Goal: Check status: Check status

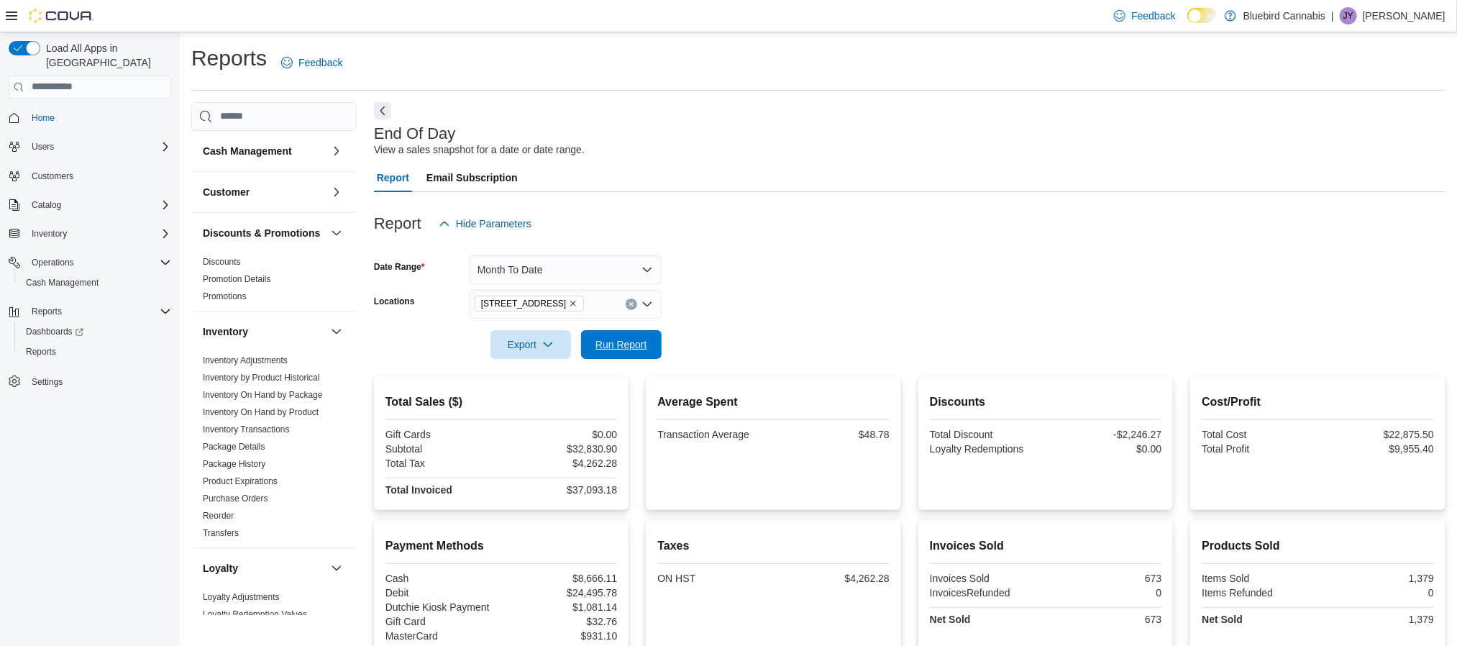
click at [621, 350] on span "Run Report" at bounding box center [622, 344] width 52 height 14
click at [616, 331] on span "Run Report" at bounding box center [621, 343] width 63 height 29
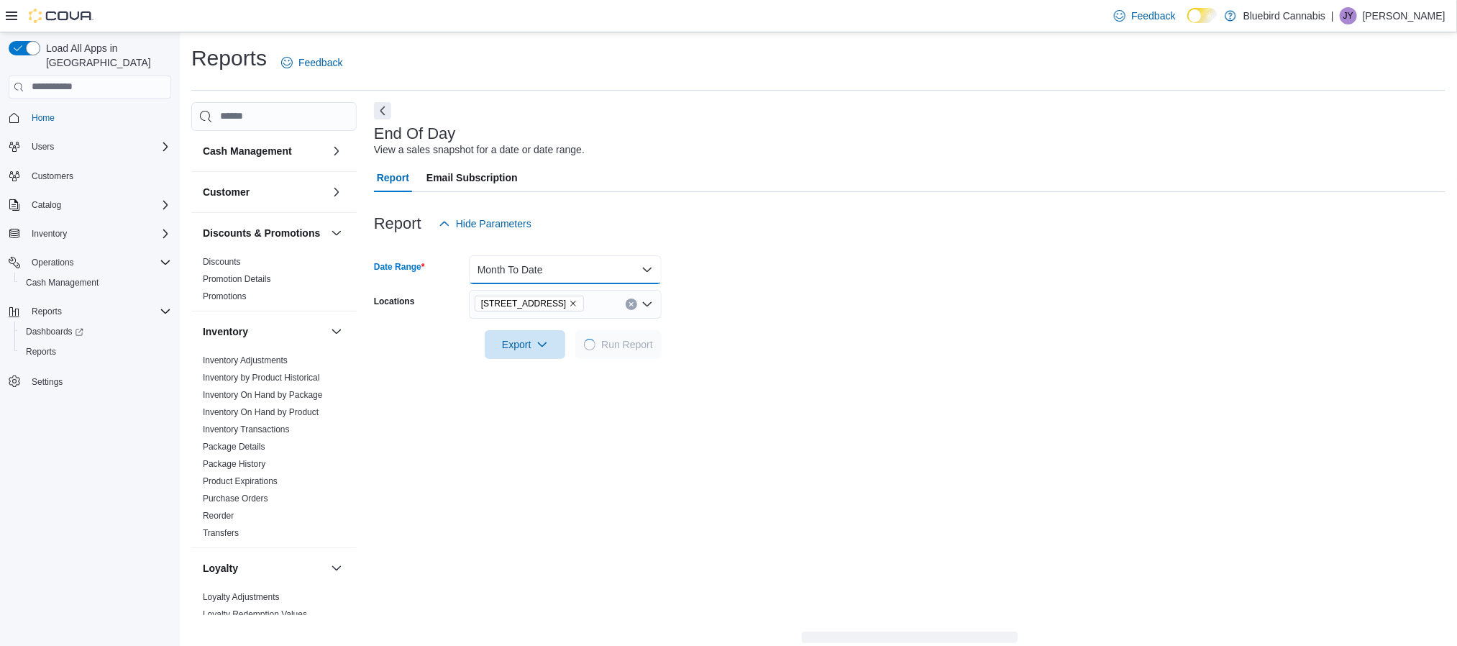
click at [646, 274] on button "Month To Date" at bounding box center [565, 269] width 193 height 29
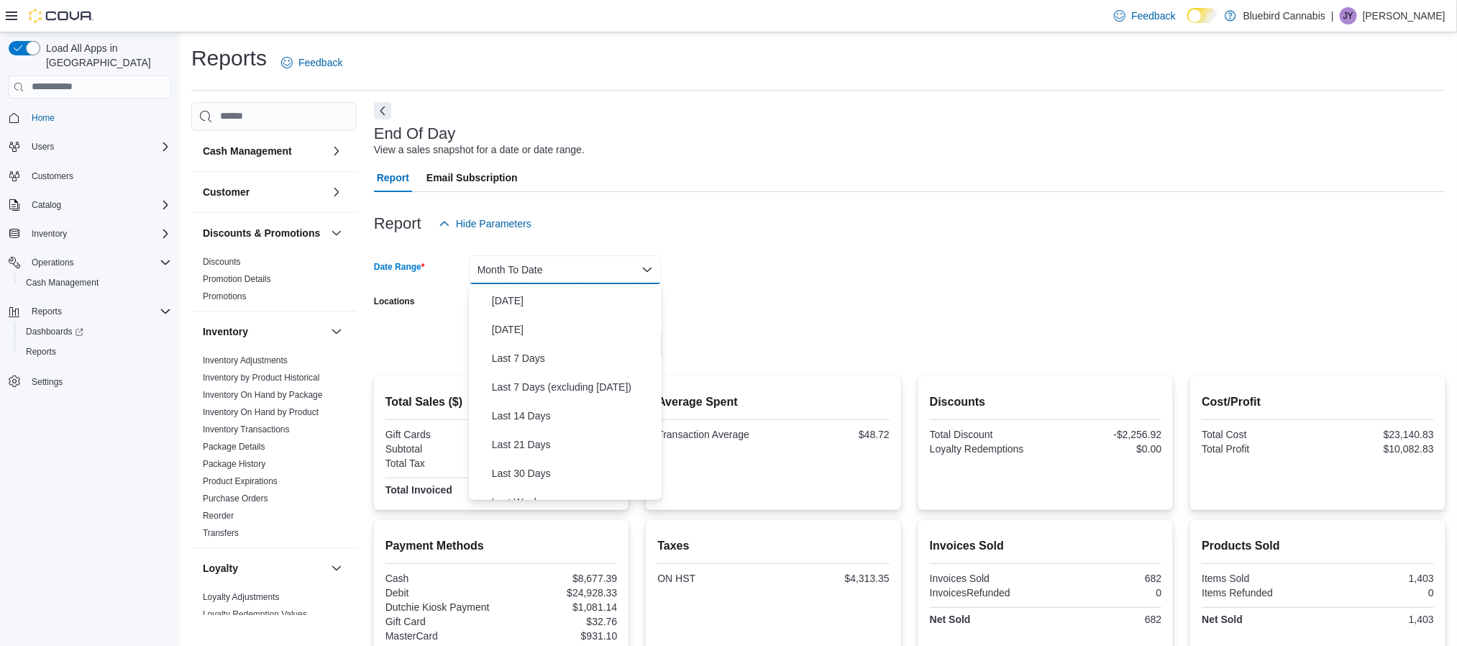
scroll to position [27, 0]
click at [509, 292] on span "[DATE]" at bounding box center [574, 300] width 164 height 17
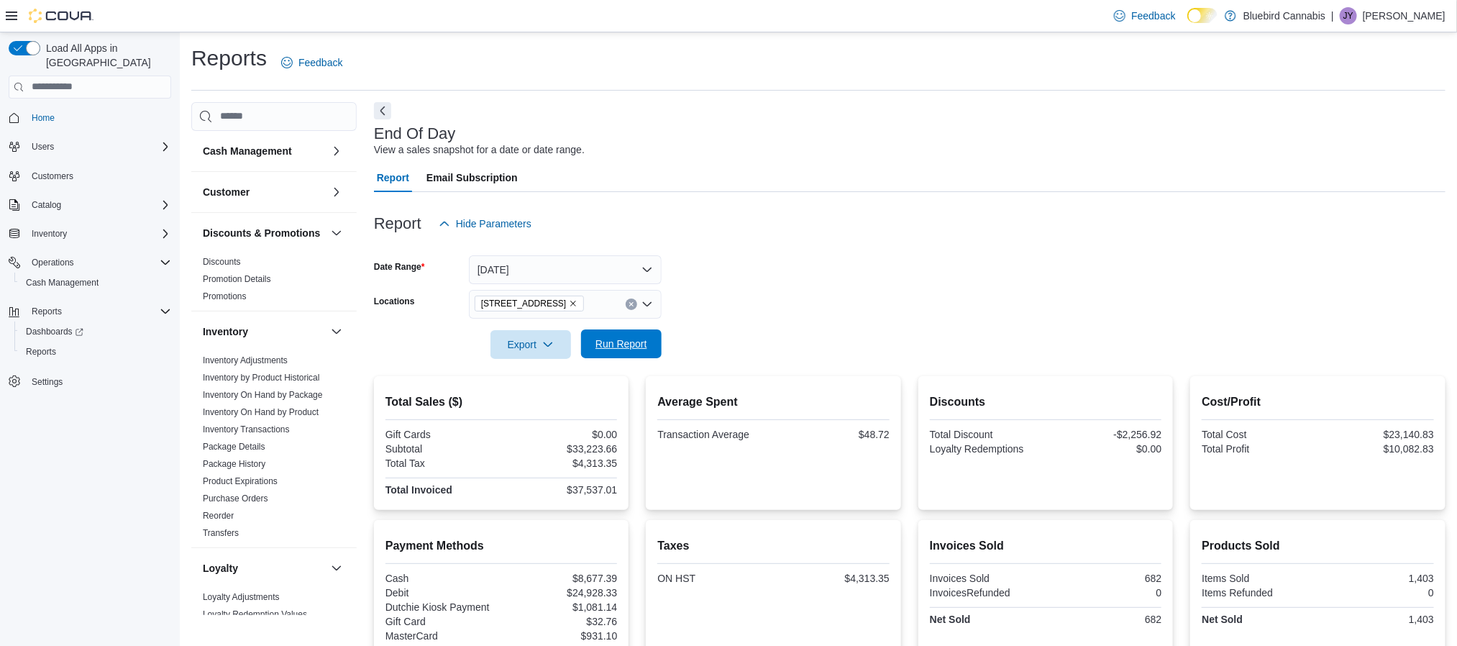
click at [629, 348] on span "Run Report" at bounding box center [622, 344] width 52 height 14
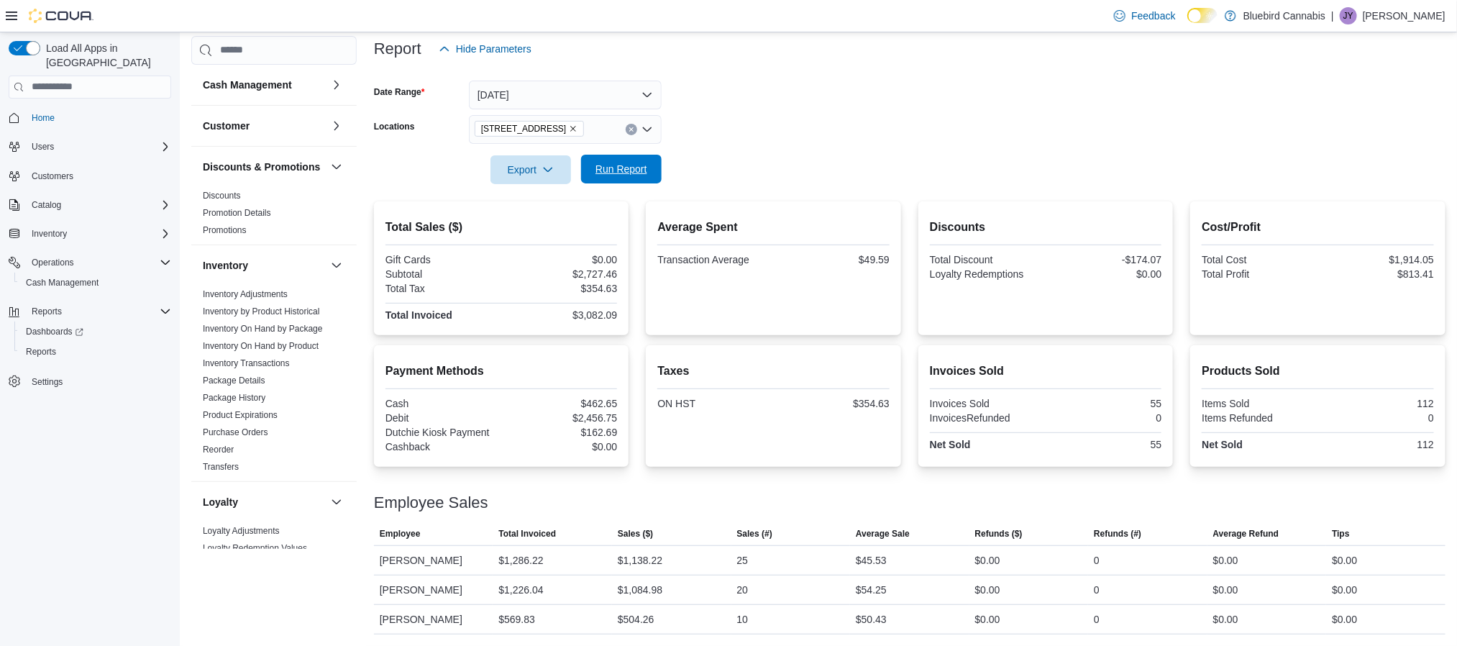
click at [626, 173] on span "Run Report" at bounding box center [622, 169] width 52 height 14
click at [596, 81] on button "[DATE]" at bounding box center [565, 95] width 193 height 29
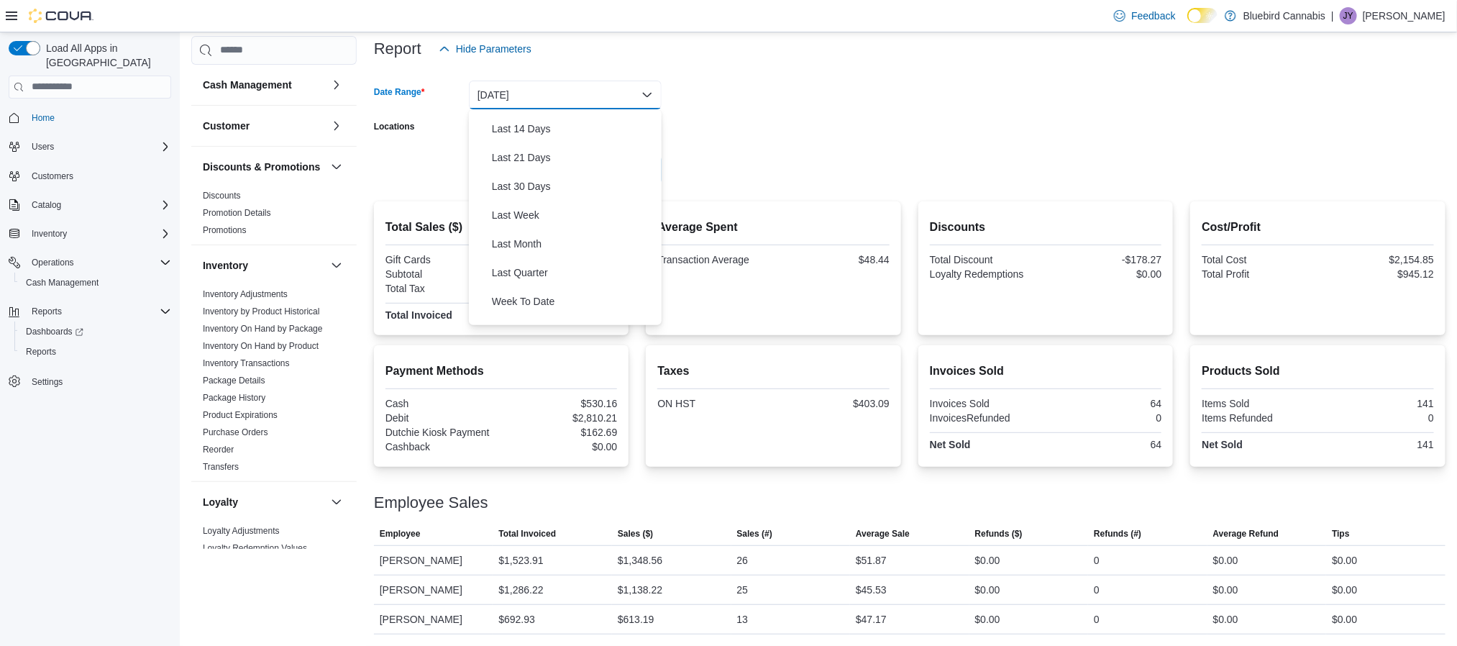
scroll to position [188, 0]
click at [585, 278] on span "Month To Date" at bounding box center [574, 280] width 164 height 17
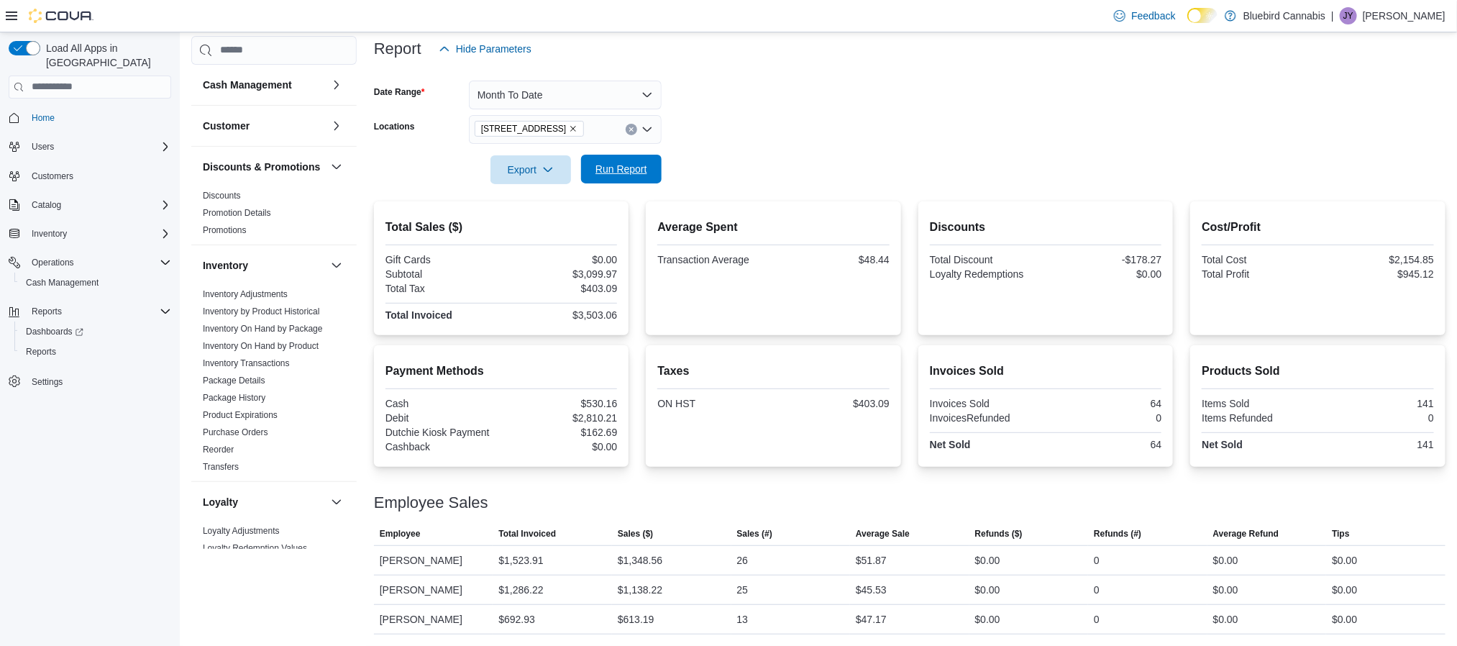
click at [630, 158] on span "Run Report" at bounding box center [621, 169] width 63 height 29
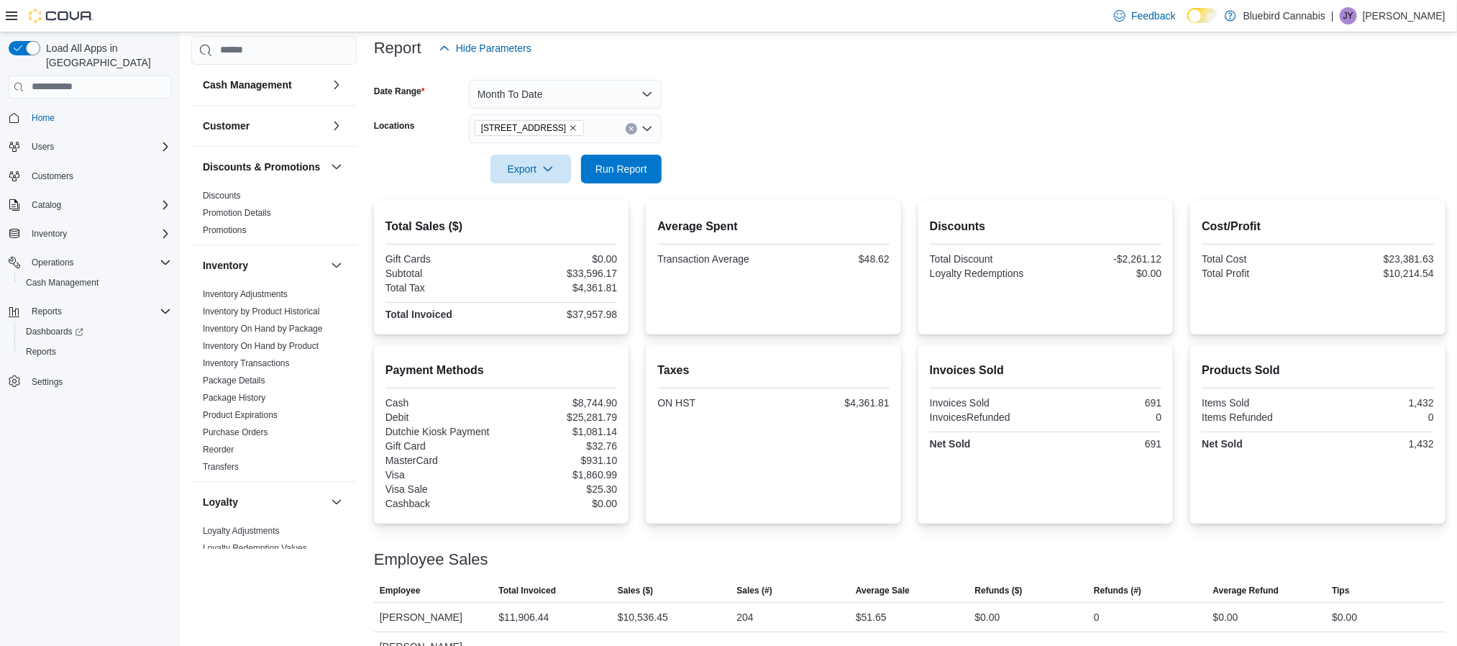
scroll to position [262, 0]
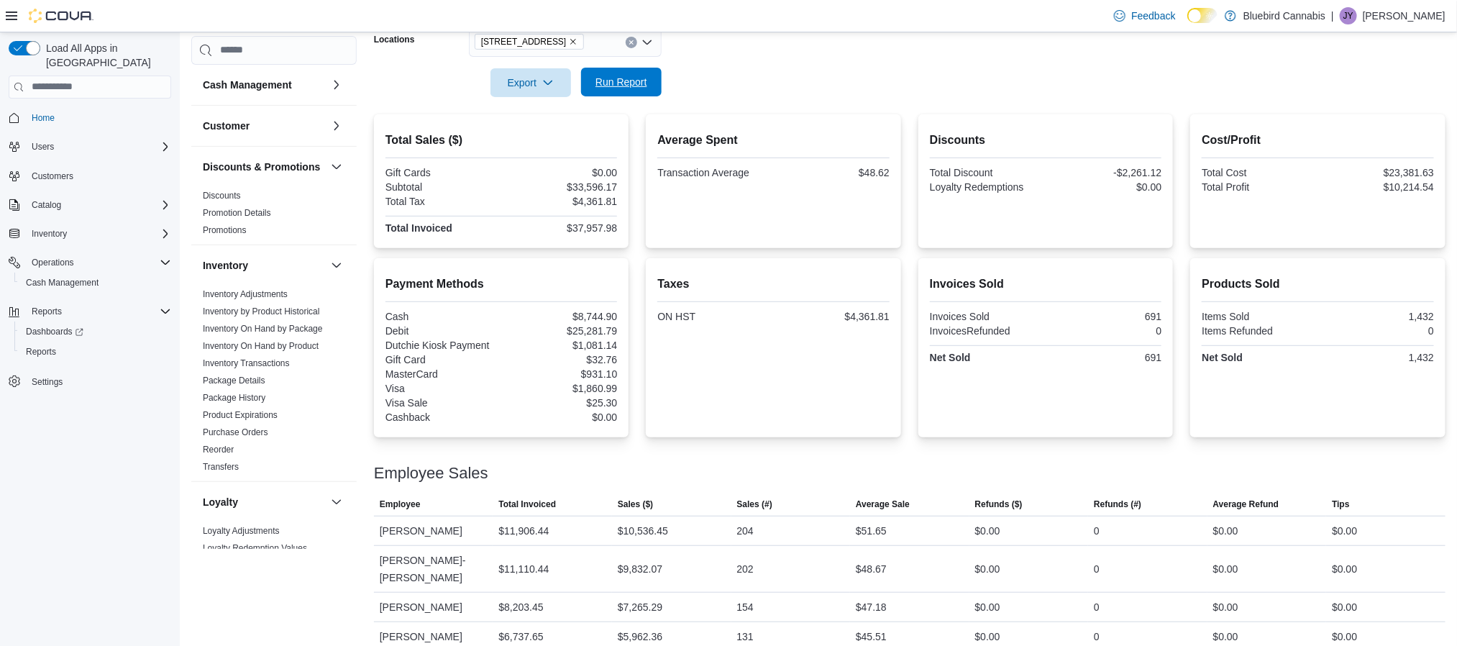
click at [622, 89] on span "Run Report" at bounding box center [621, 82] width 63 height 29
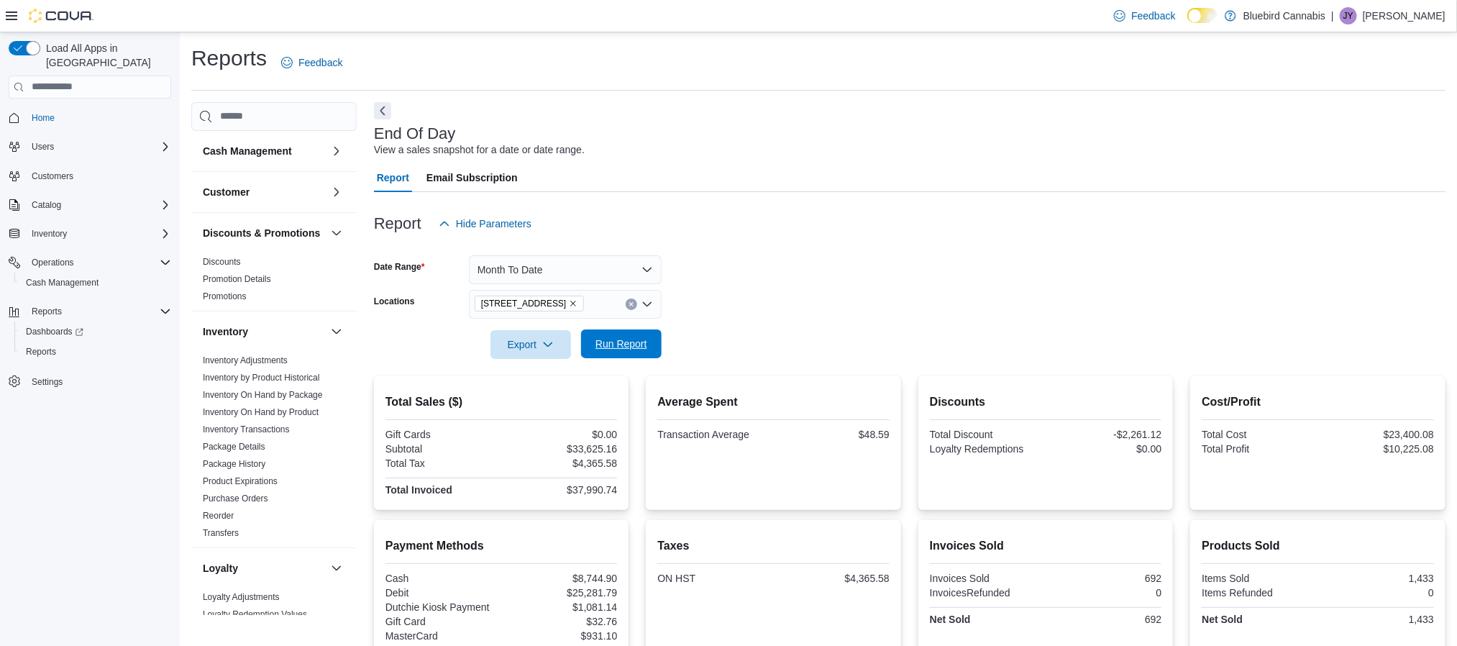
click at [611, 352] on span "Run Report" at bounding box center [621, 343] width 63 height 29
click at [631, 333] on span "Run Report" at bounding box center [621, 343] width 63 height 29
click at [658, 350] on button "Run Report" at bounding box center [621, 343] width 81 height 29
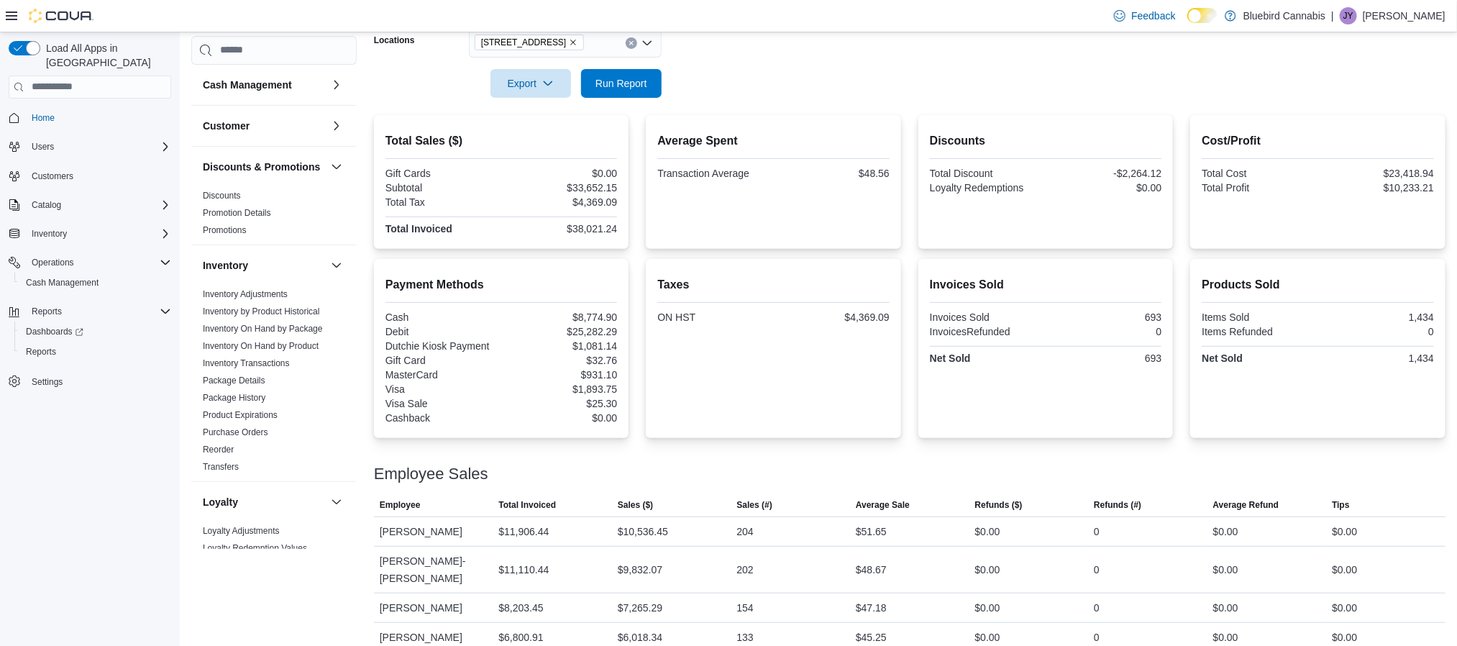
scroll to position [262, 0]
click at [632, 76] on span "Run Report" at bounding box center [622, 82] width 52 height 14
